Goal: Check status: Check status

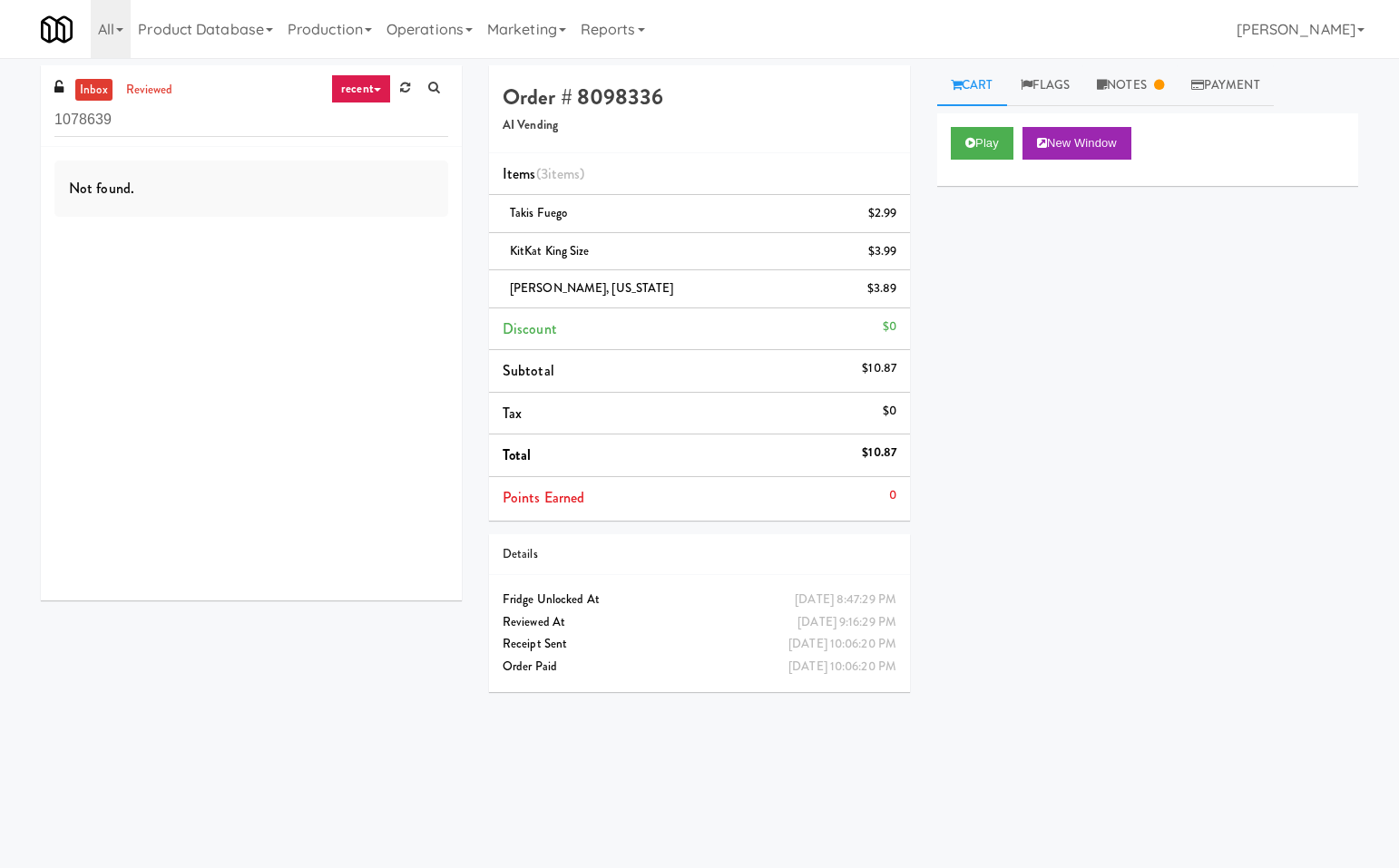
click at [1050, 362] on div "Play New Window Primary Flag Clear Flag if unable to determine what was taken o…" at bounding box center [1147, 454] width 421 height 680
click at [1239, 538] on div "Play New Window Primary Flag Clear Flag if unable to determine what was taken o…" at bounding box center [1147, 454] width 421 height 680
click at [1271, 492] on div "Play New Window Primary Flag Clear Flag if unable to determine what was taken o…" at bounding box center [1147, 454] width 421 height 680
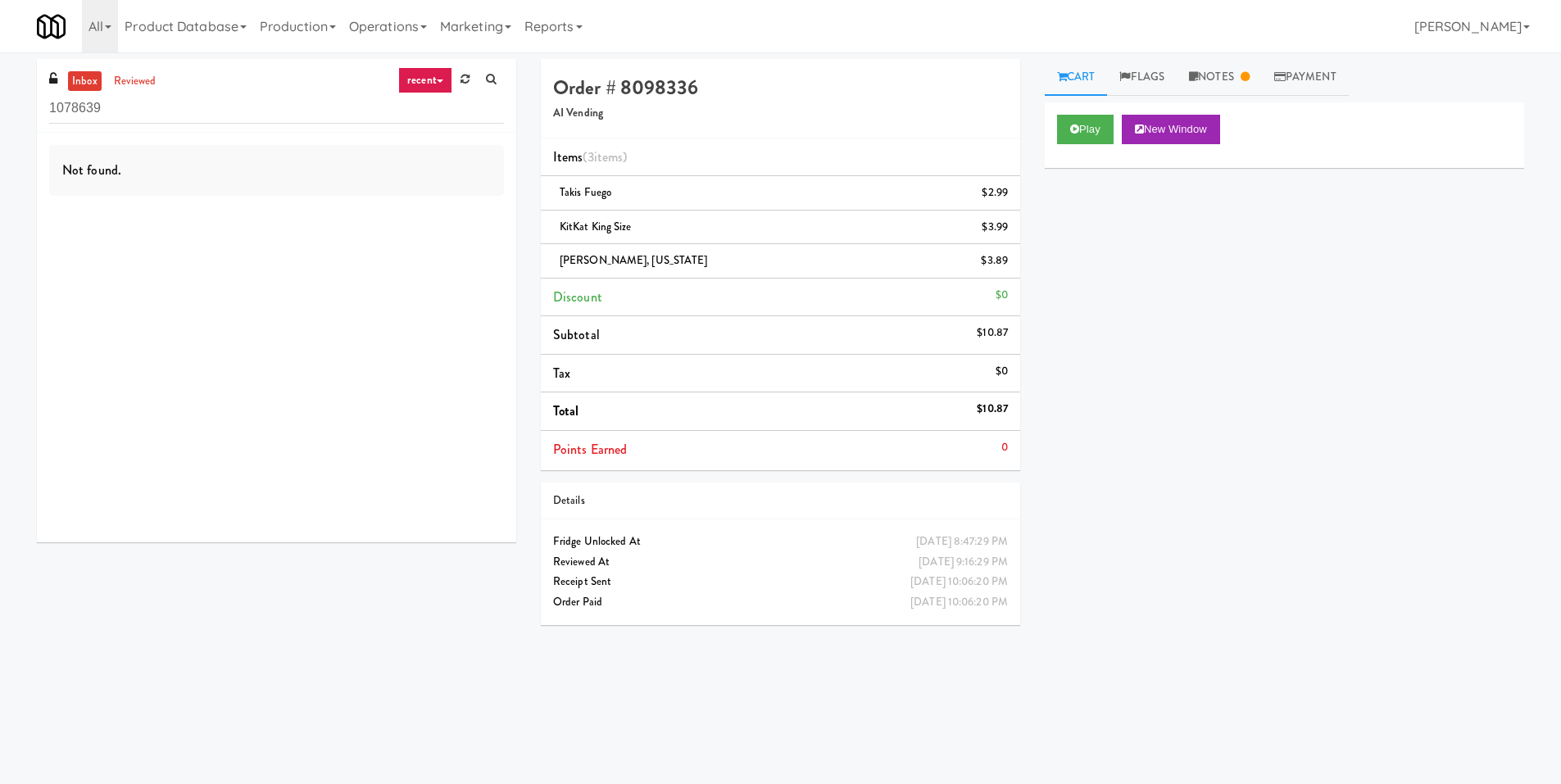
click at [1193, 494] on div "Play New Window Primary Flag Clear Flag if unable to determine what was taken o…" at bounding box center [1285, 410] width 479 height 615
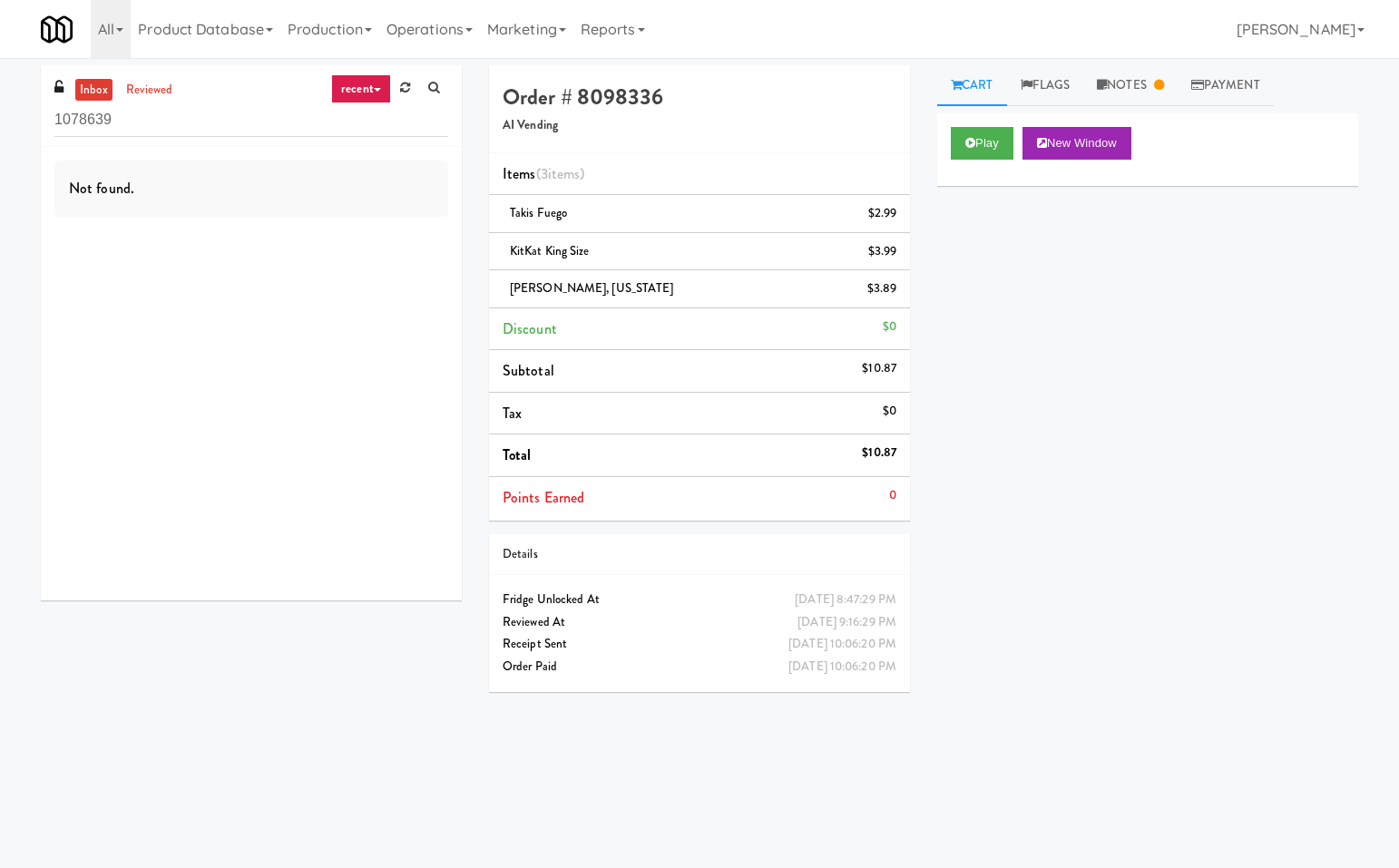
drag, startPoint x: 1034, startPoint y: 354, endPoint x: 1067, endPoint y: 408, distance: 63.3
click at [1034, 352] on div "Play New Window Primary Flag Clear Flag if unable to determine what was taken o…" at bounding box center [1147, 454] width 421 height 680
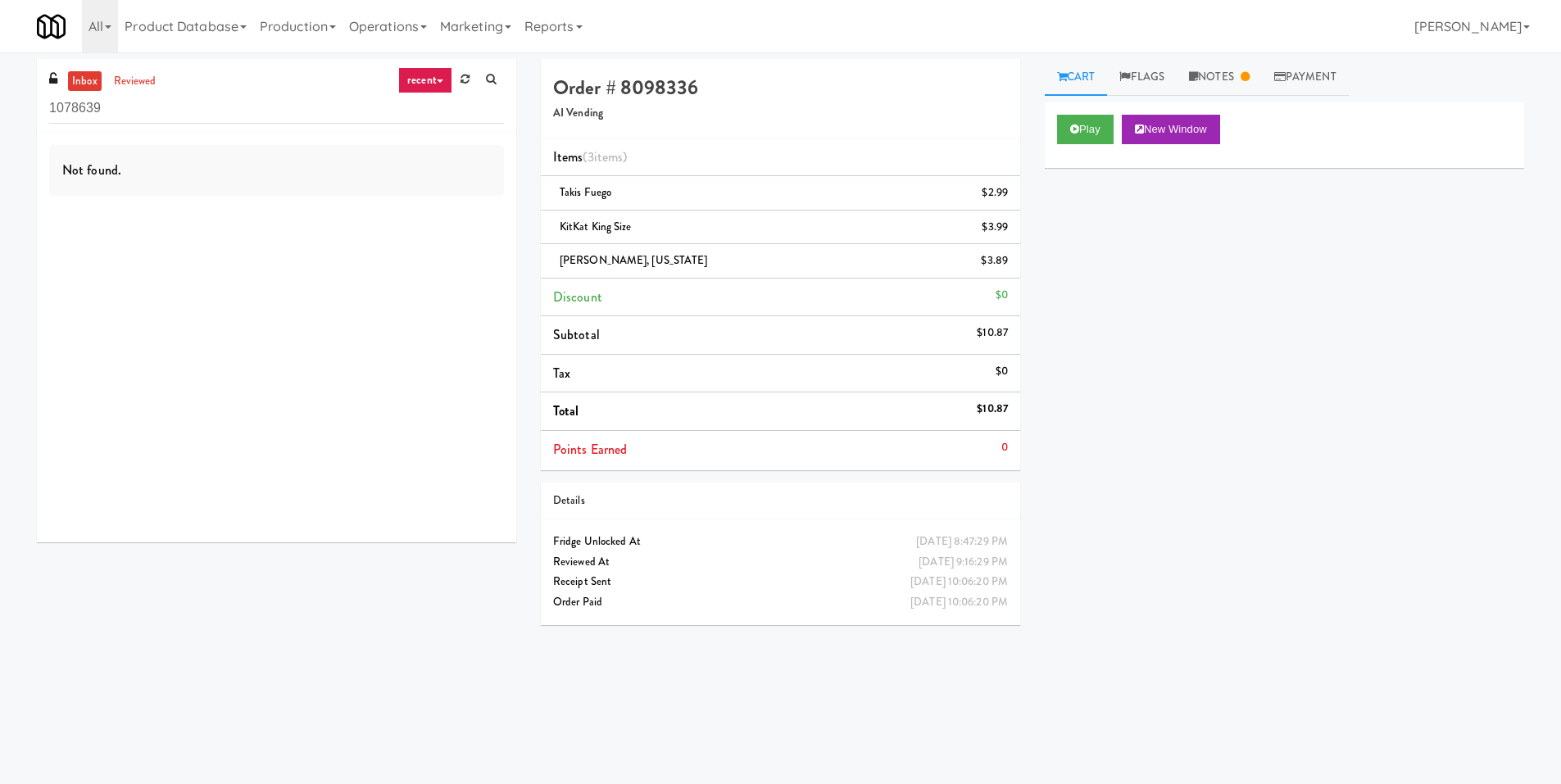
click at [1263, 332] on div "Play New Window Primary Flag Clear Flag if unable to determine what was taken o…" at bounding box center [1285, 410] width 479 height 615
click at [1178, 292] on div "Play New Window Primary Flag Clear Flag if unable to determine what was taken o…" at bounding box center [1285, 410] width 479 height 615
click at [1263, 422] on div "Play New Window Primary Flag Clear Flag if unable to determine what was taken o…" at bounding box center [1285, 410] width 479 height 615
click at [132, 87] on link "reviewed" at bounding box center [134, 81] width 51 height 21
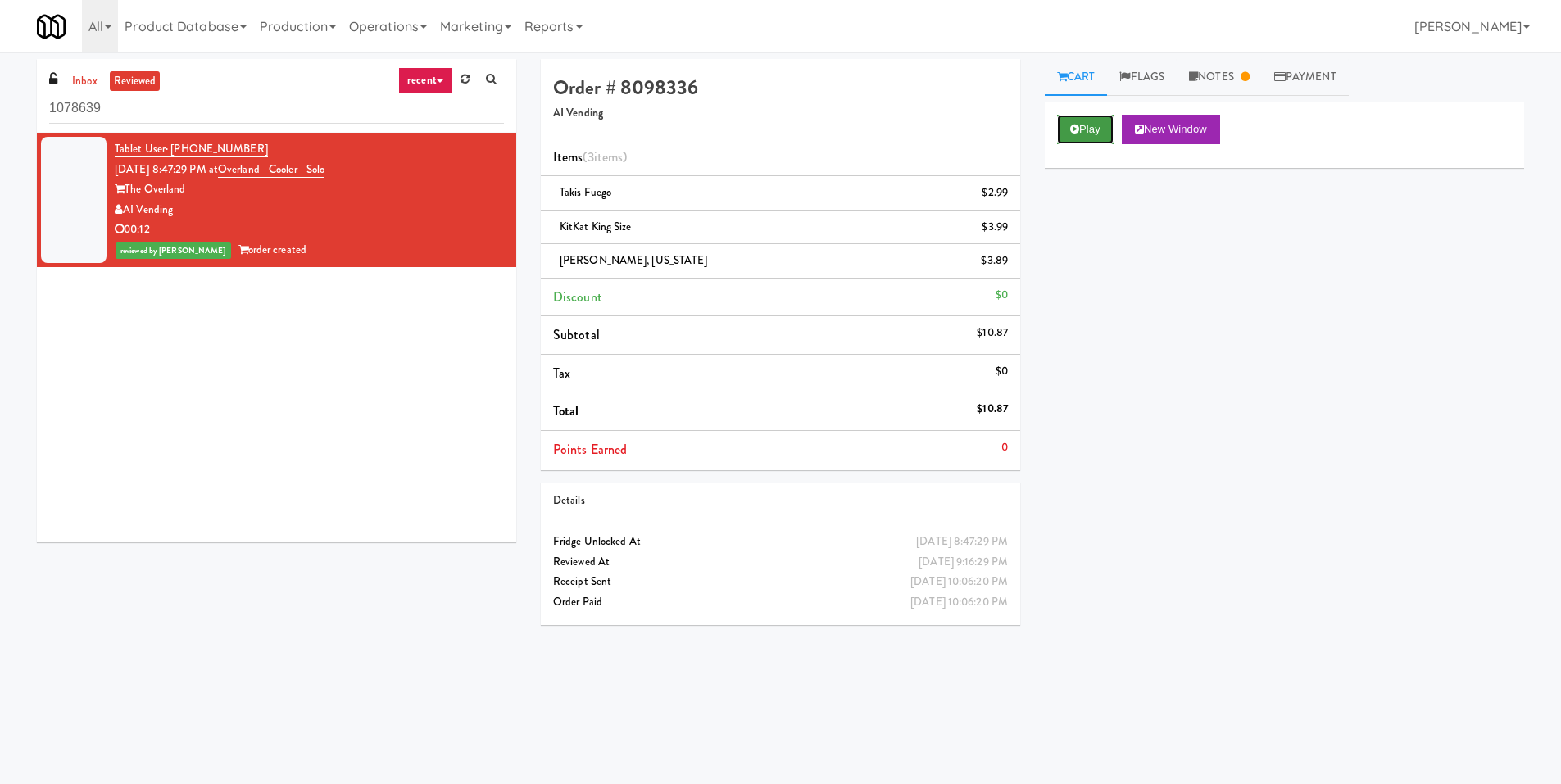
click at [1104, 125] on button "Play" at bounding box center [1086, 129] width 57 height 29
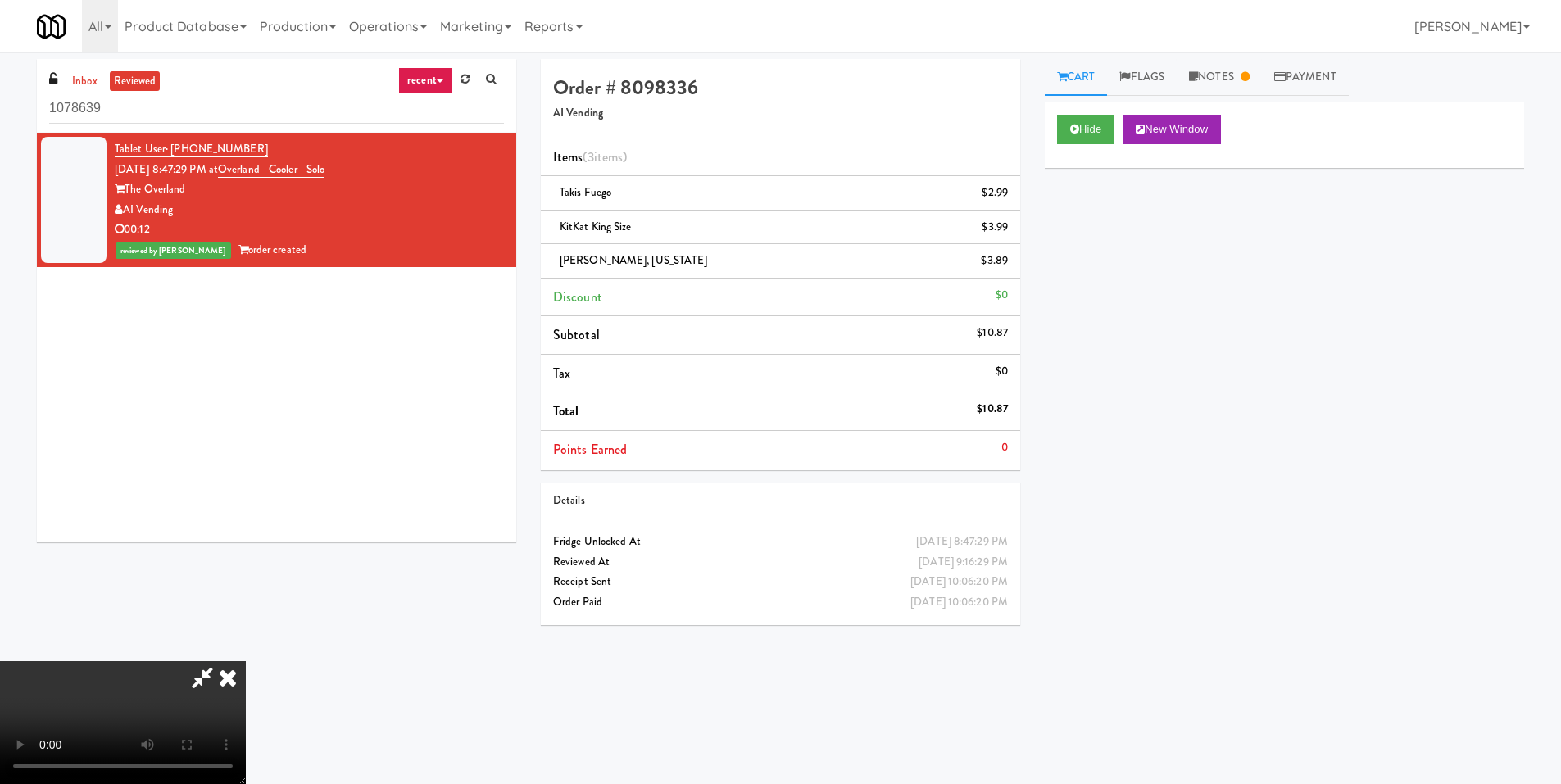
click at [187, 683] on icon at bounding box center [202, 677] width 38 height 33
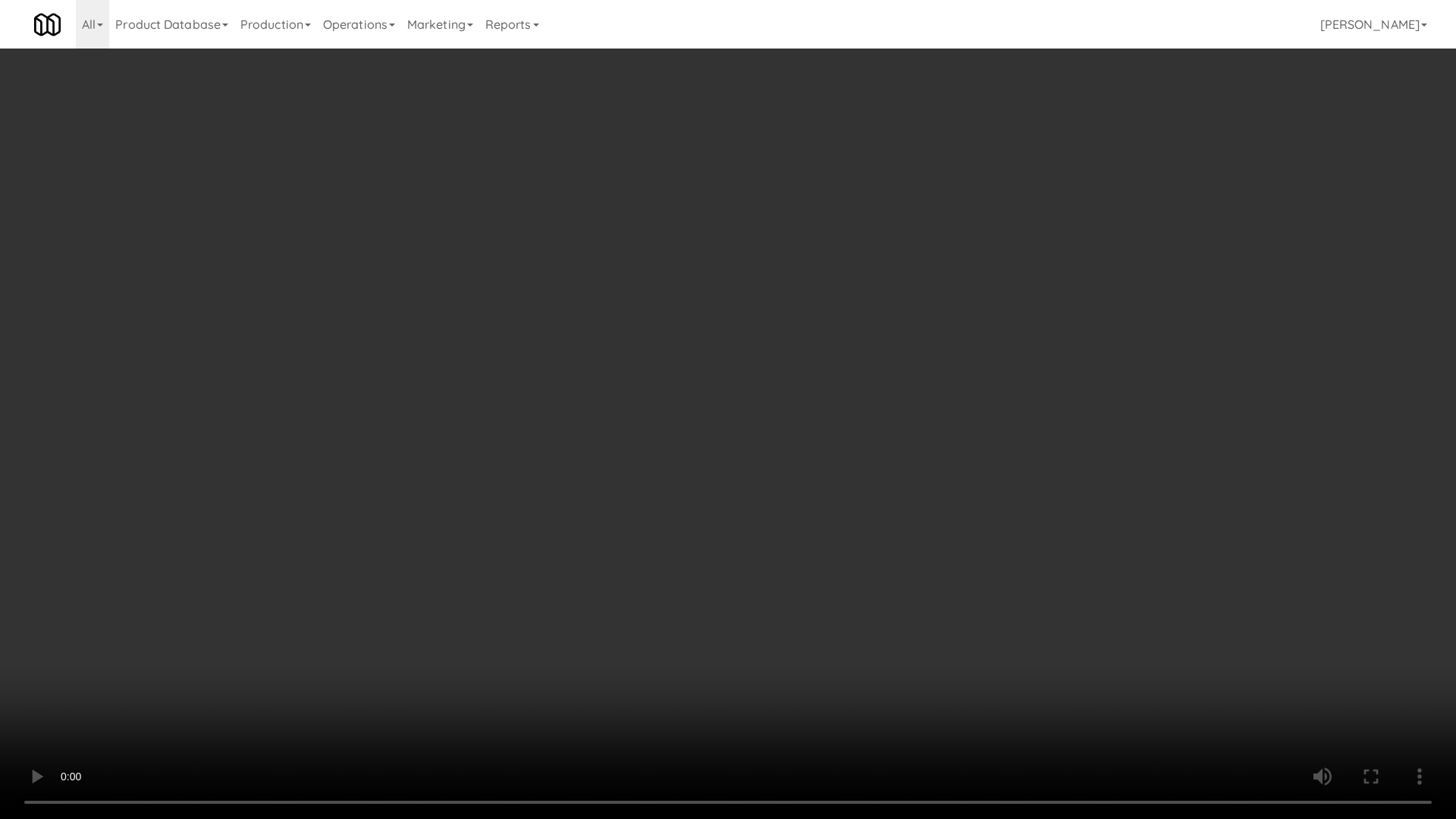
click at [791, 549] on video at bounding box center [728, 410] width 1456 height 819
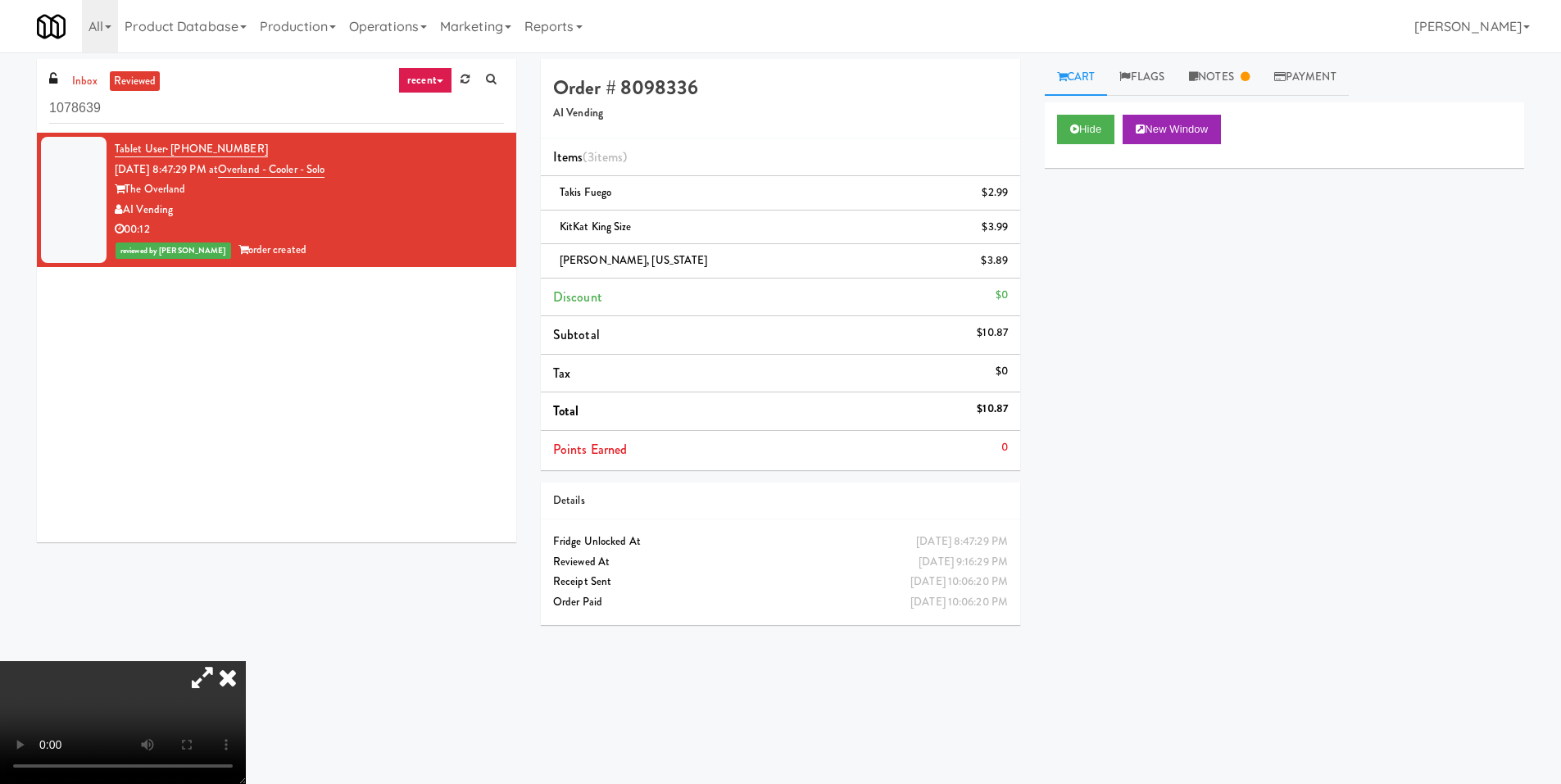
click at [246, 661] on icon at bounding box center [227, 677] width 36 height 33
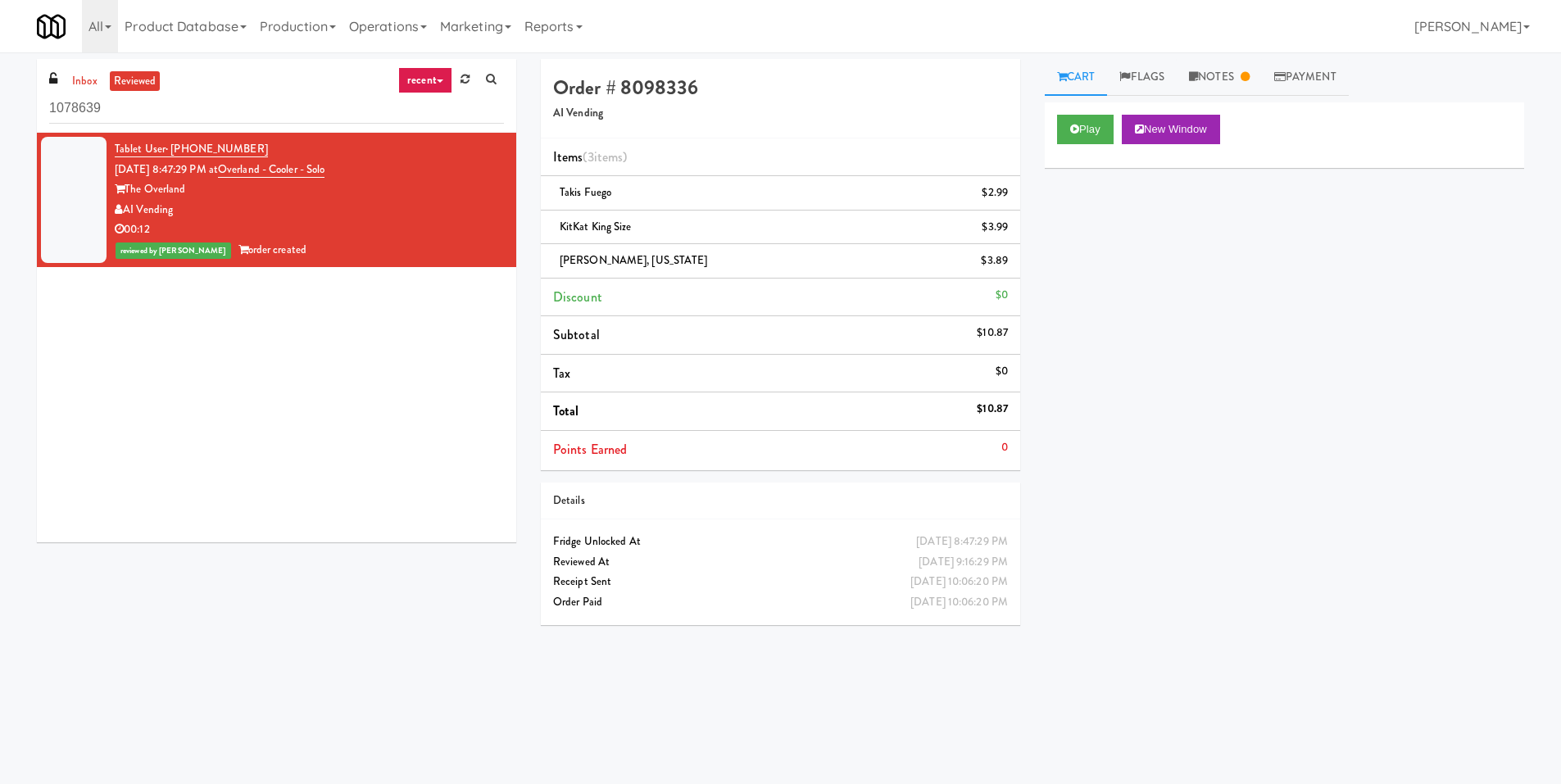
click at [1151, 324] on div "Play New Window Primary Flag Clear Flag if unable to determine what was taken o…" at bounding box center [1285, 410] width 479 height 615
click at [1263, 443] on div "Play New Window Primary Flag Clear Flag if unable to determine what was taken o…" at bounding box center [1285, 410] width 479 height 615
click at [1263, 76] on link "Payment" at bounding box center [1305, 78] width 87 height 37
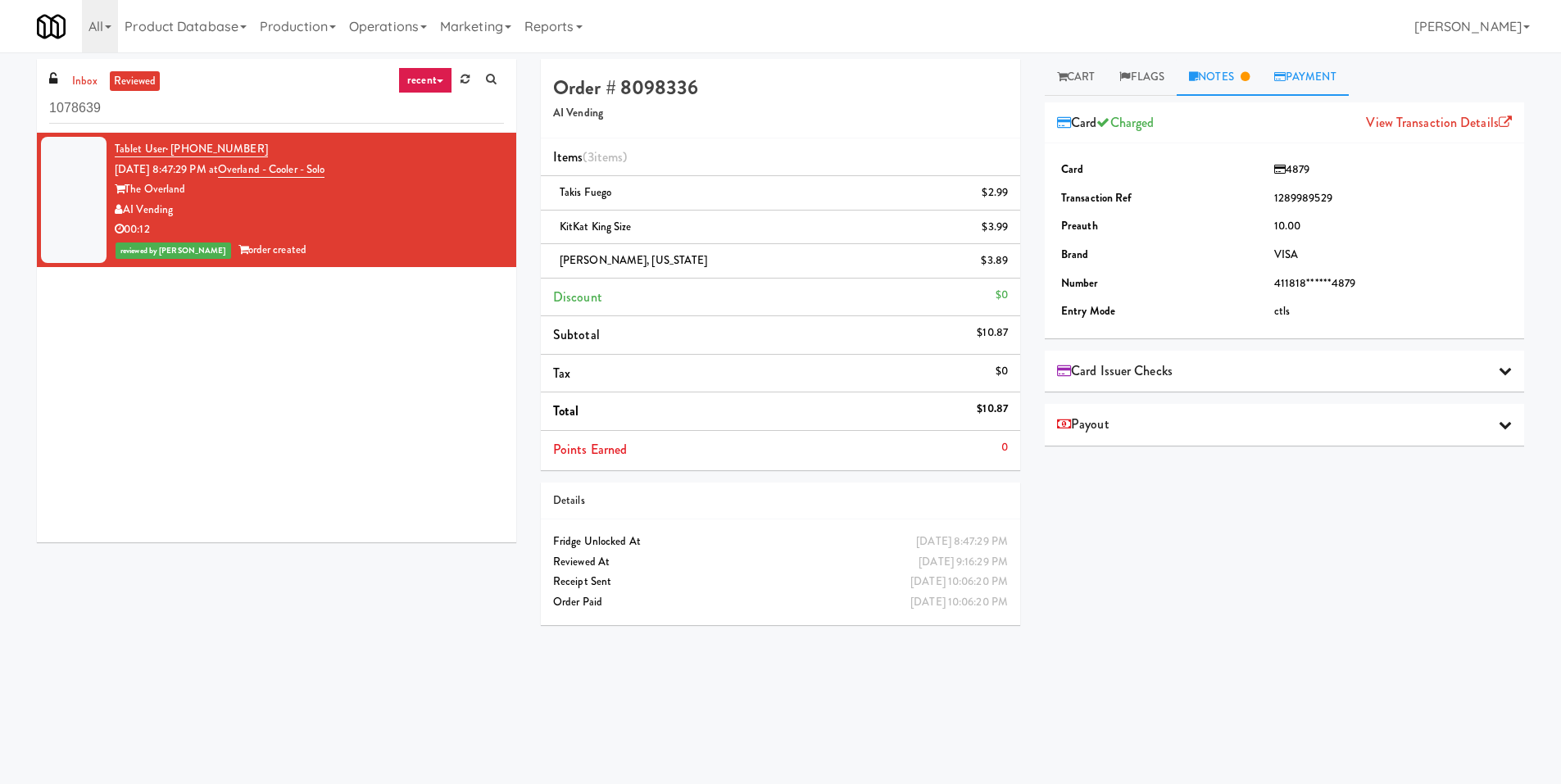
click at [1215, 79] on link "Notes" at bounding box center [1219, 78] width 85 height 37
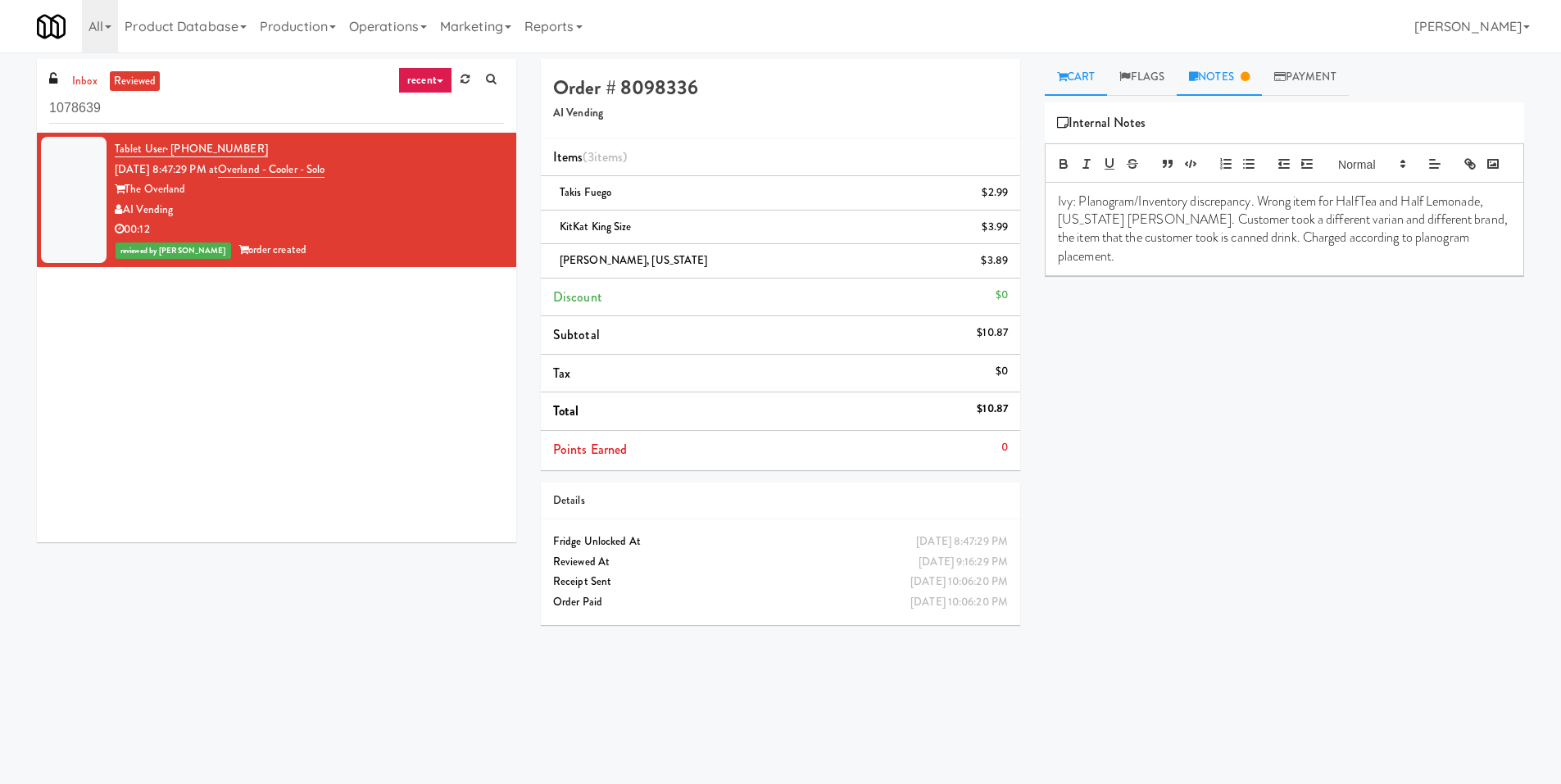
click at [1087, 81] on link "Cart" at bounding box center [1077, 78] width 63 height 37
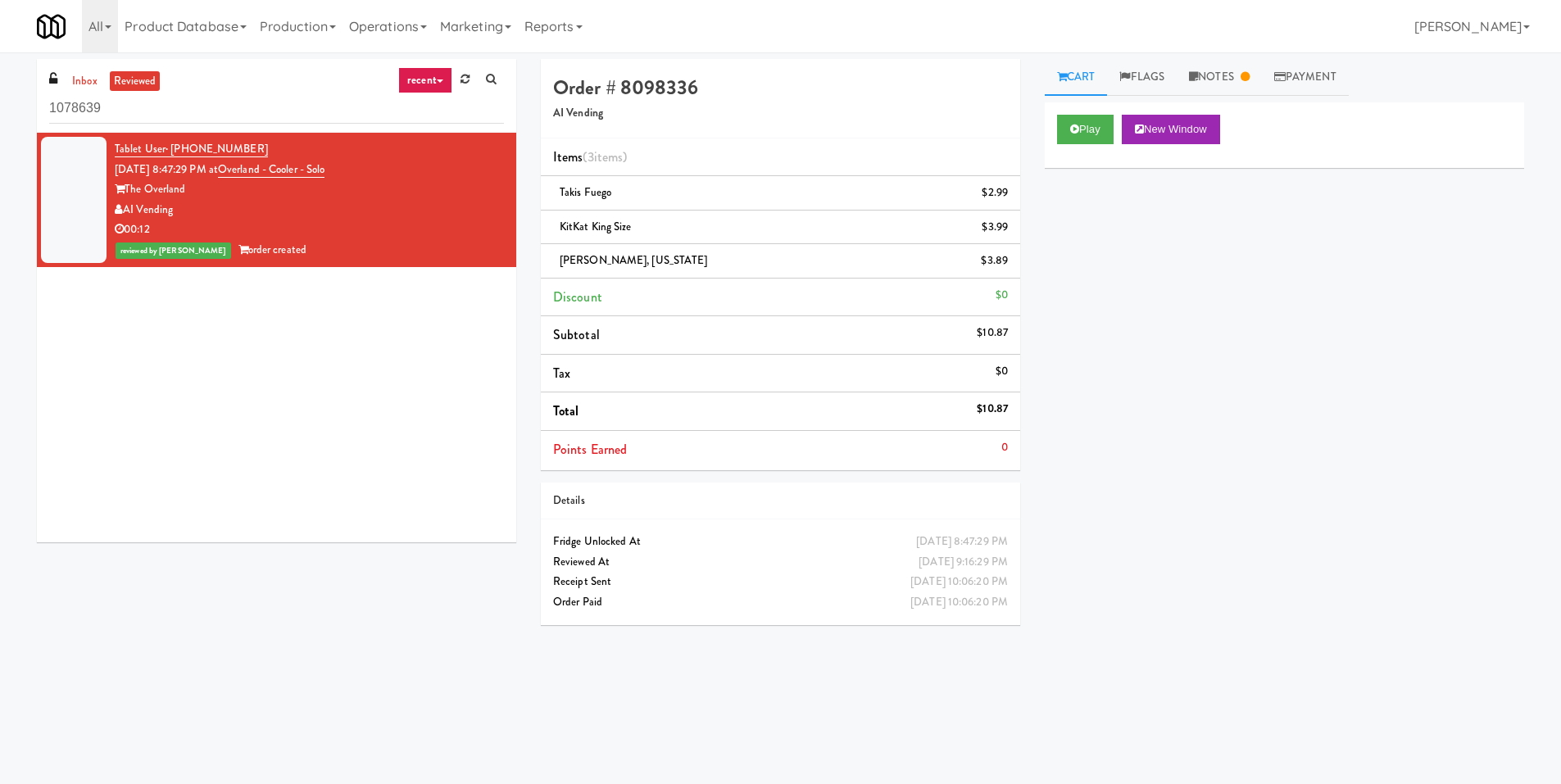
click at [1216, 367] on div "Play New Window Primary Flag Clear Flag if unable to determine what was taken o…" at bounding box center [1285, 410] width 479 height 615
click at [138, 115] on input "1078639" at bounding box center [276, 109] width 455 height 30
click at [88, 72] on link "inbox" at bounding box center [84, 81] width 33 height 21
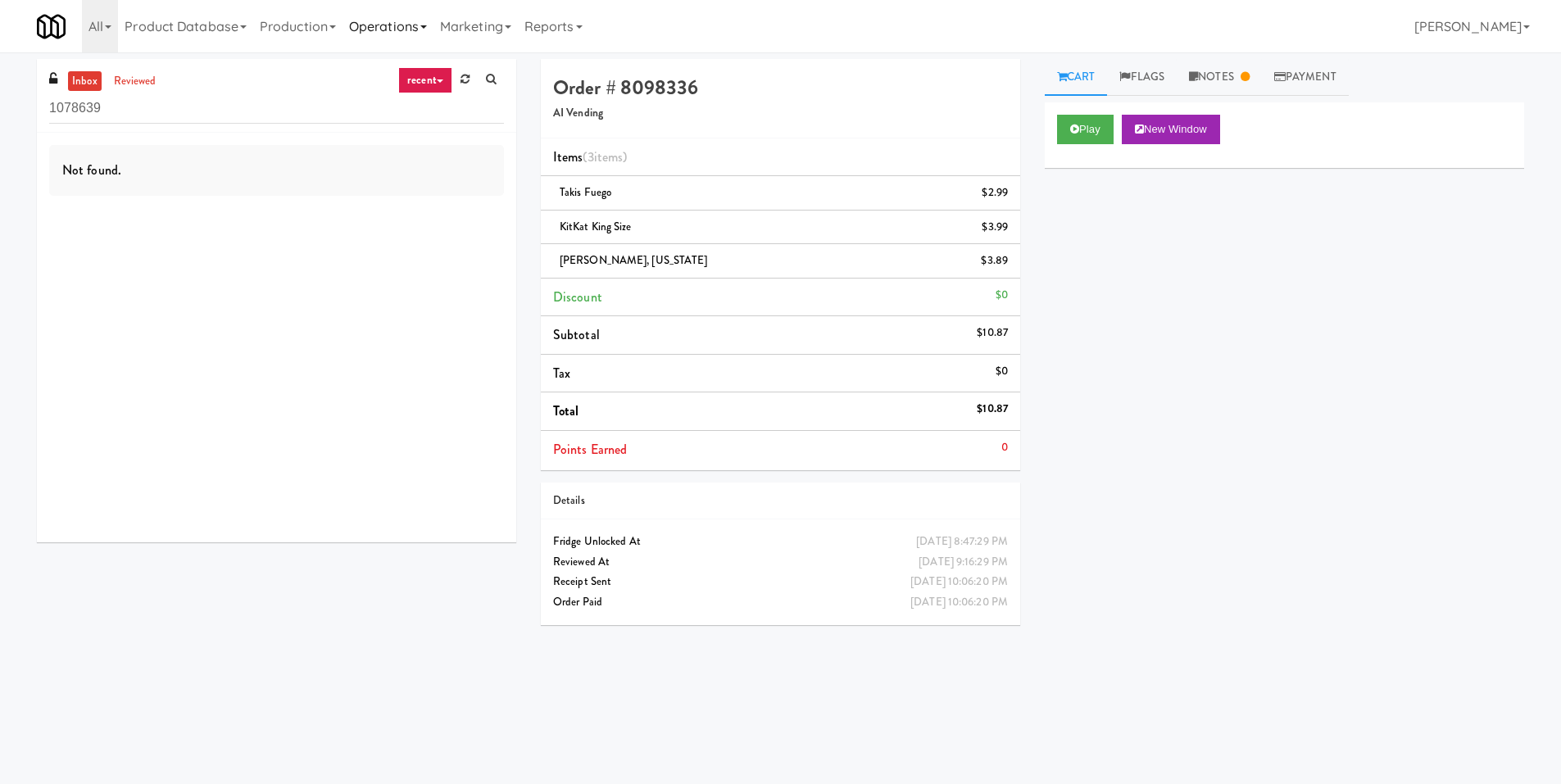
click at [423, 36] on link "Operations" at bounding box center [388, 26] width 91 height 53
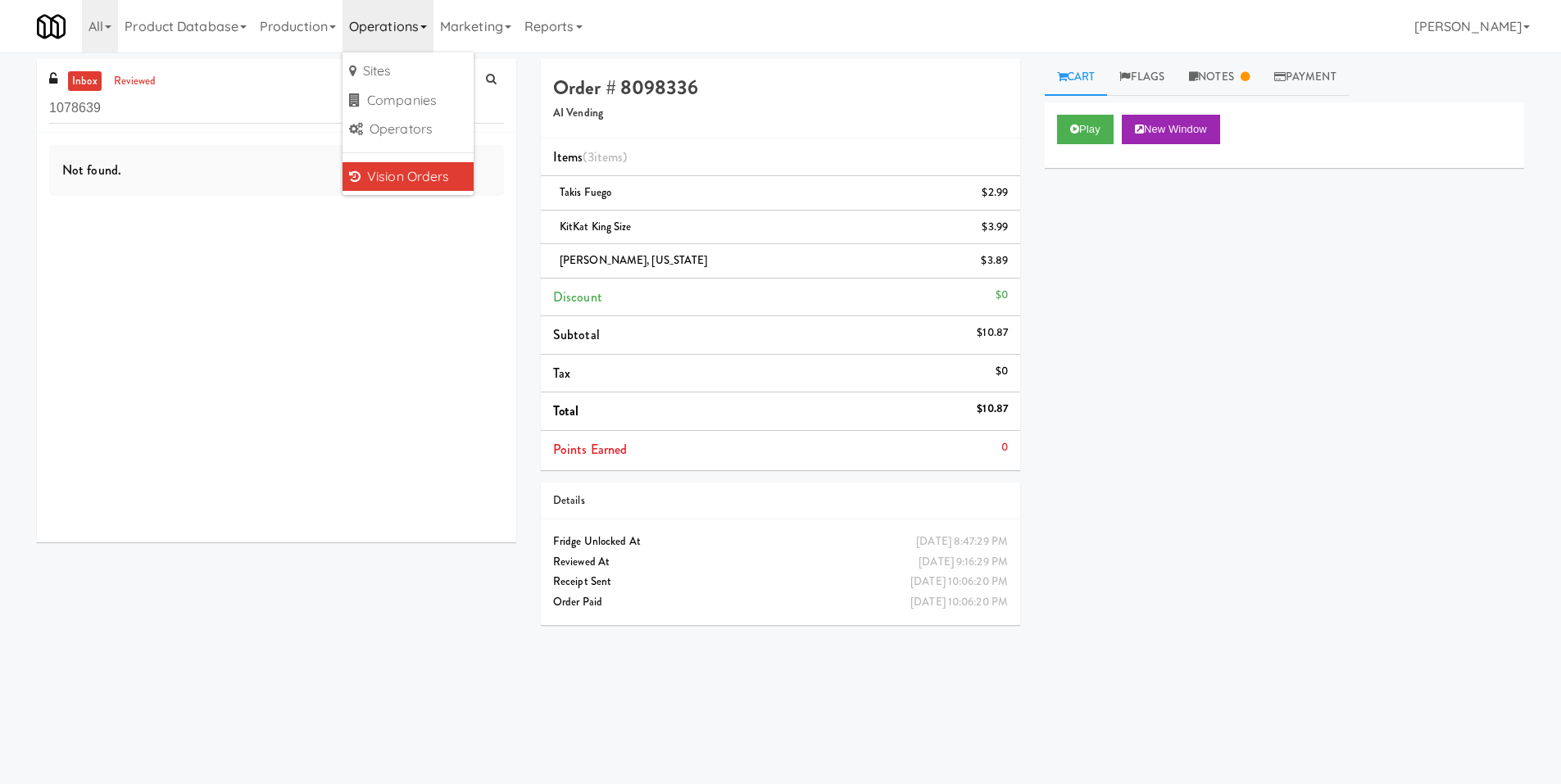
click at [417, 180] on link "Vision Orders" at bounding box center [408, 176] width 131 height 29
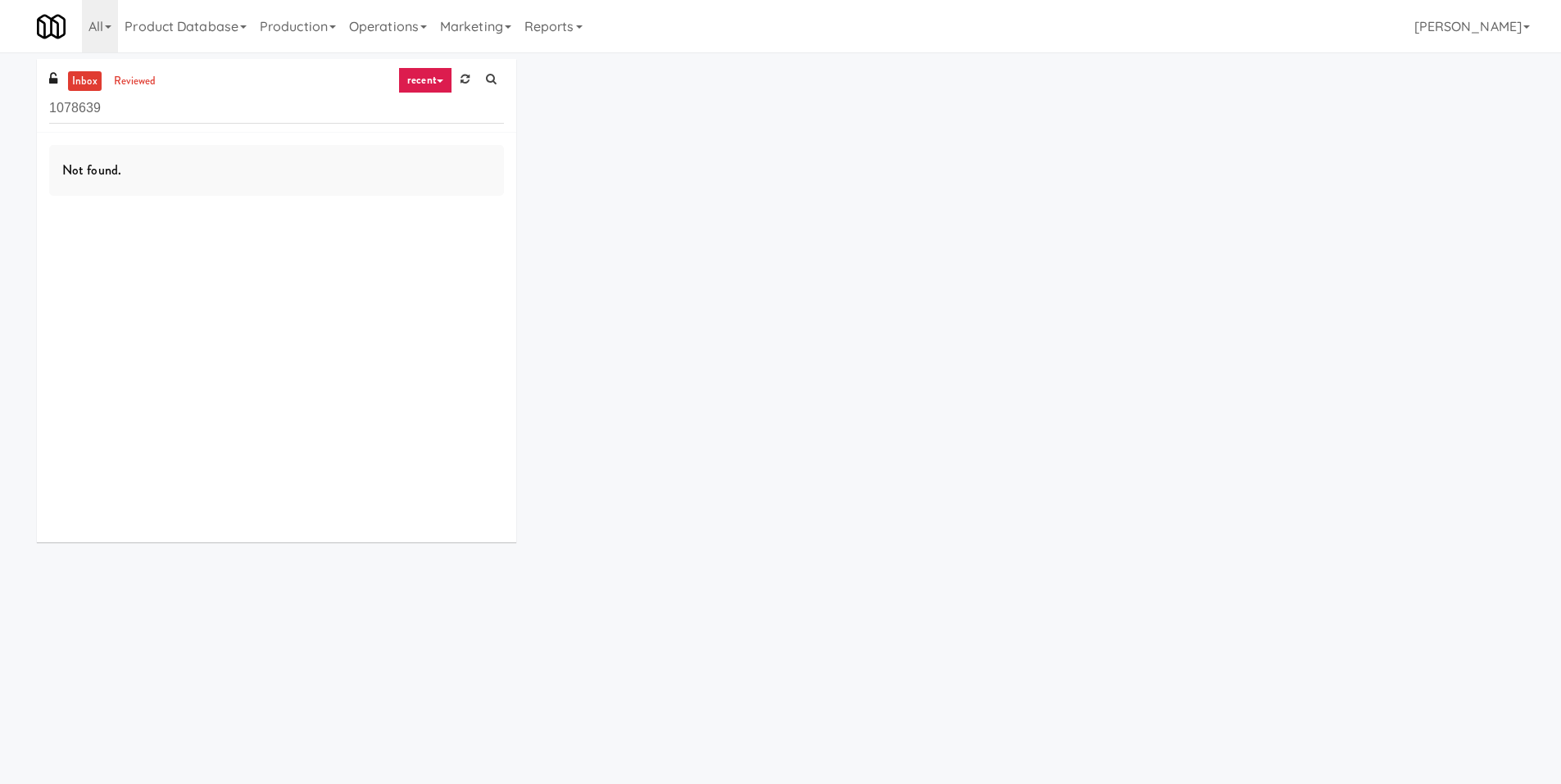
click at [884, 249] on div "inbox reviewed recent all unclear take inventory issue suspicious failed recent…" at bounding box center [780, 307] width 1512 height 496
